Goal: Task Accomplishment & Management: Manage account settings

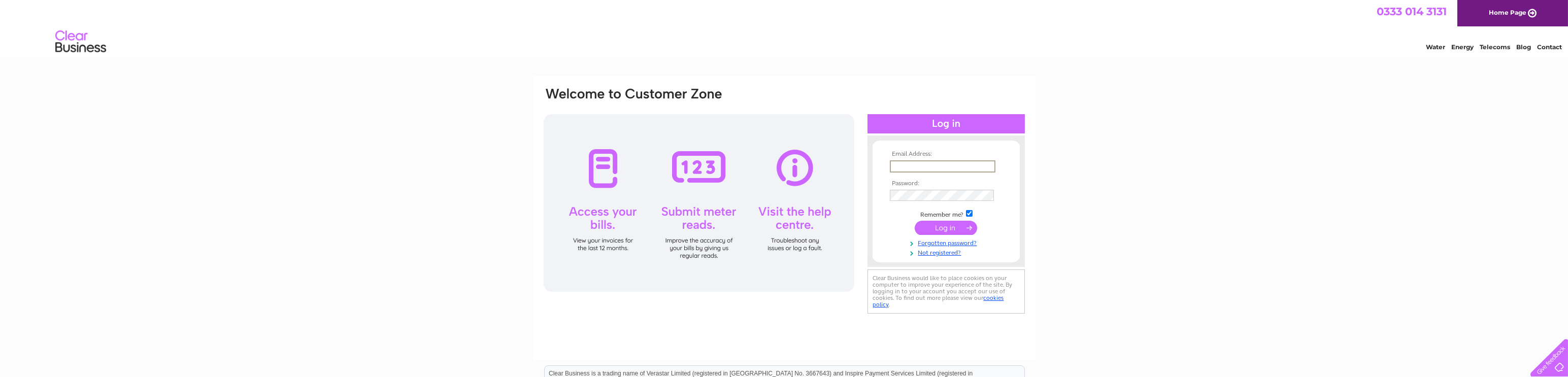
click at [914, 166] on input "text" at bounding box center [942, 166] width 106 height 12
type input "accounts@kgestc.co.uk"
click at [934, 227] on input "submit" at bounding box center [946, 227] width 62 height 14
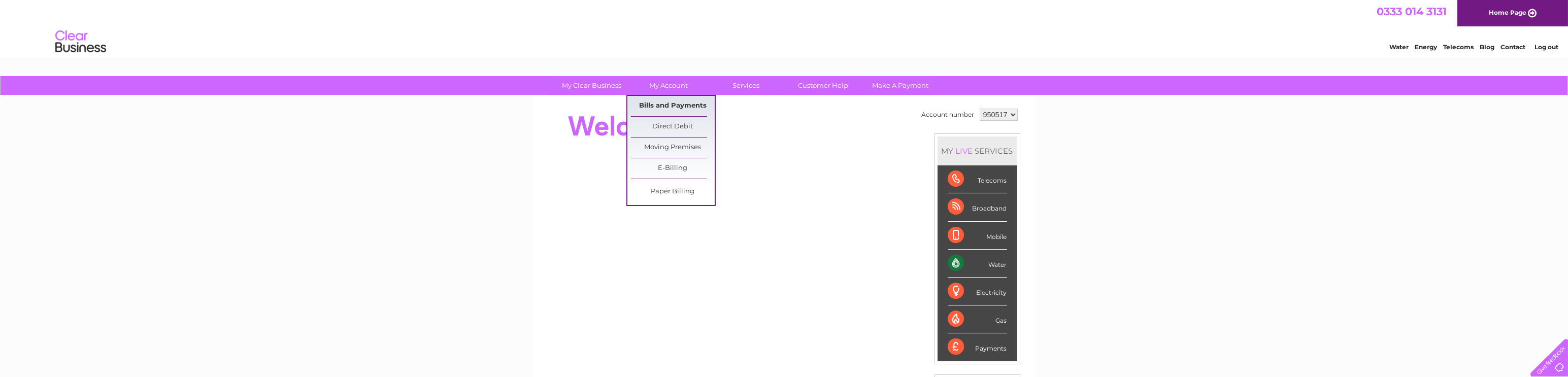
click at [669, 108] on link "Bills and Payments" at bounding box center [673, 106] width 84 height 20
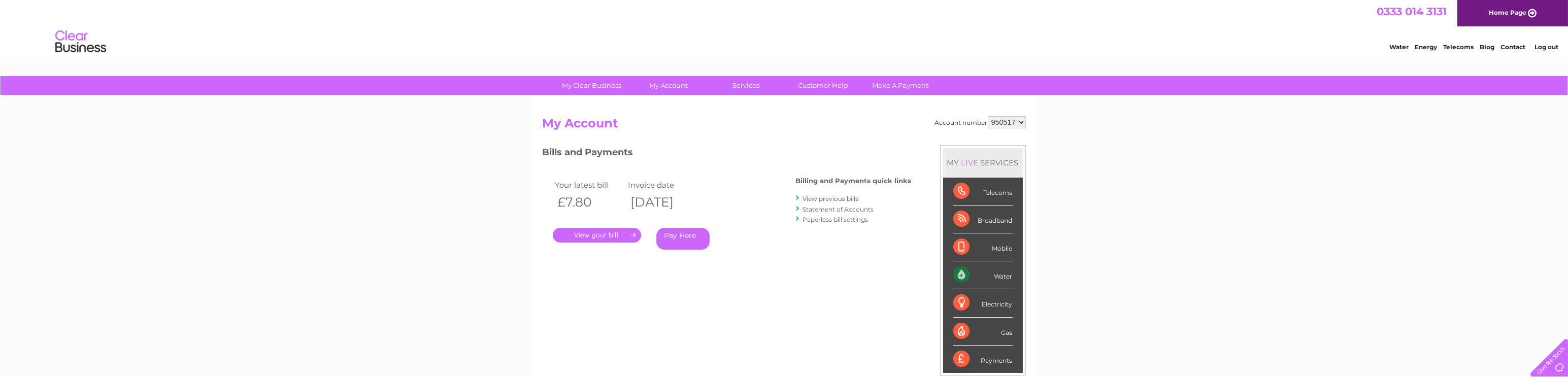
click at [1546, 45] on link "Log out" at bounding box center [1546, 47] width 24 height 8
